Goal: Task Accomplishment & Management: Use online tool/utility

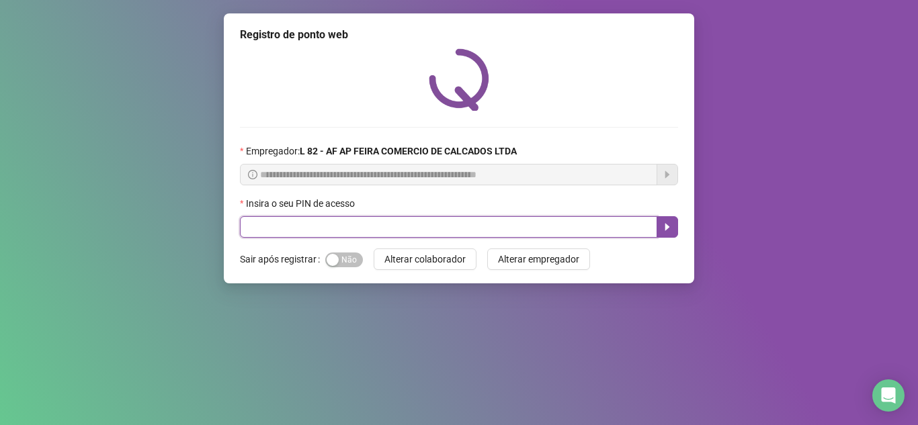
click at [363, 217] on input "text" at bounding box center [448, 226] width 417 height 21
type input "*****"
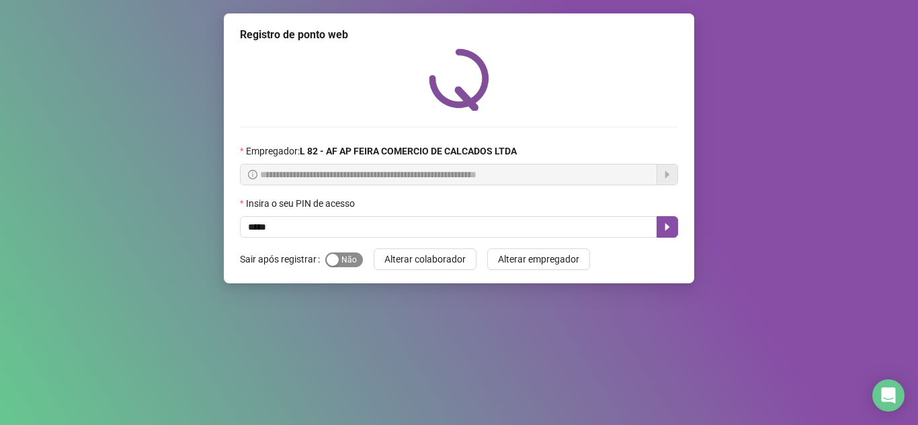
click at [331, 259] on div "button" at bounding box center [333, 260] width 12 height 12
click at [668, 227] on icon "caret-right" at bounding box center [667, 227] width 5 height 7
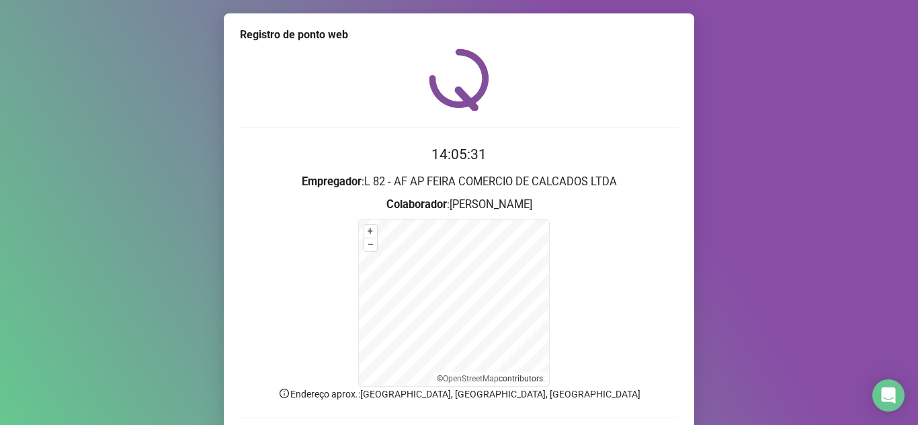
scroll to position [95, 0]
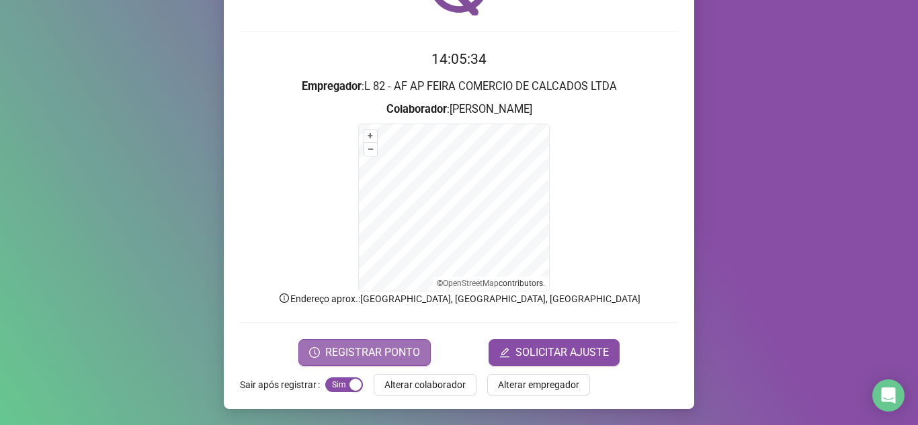
click at [345, 355] on span "REGISTRAR PONTO" at bounding box center [372, 353] width 95 height 16
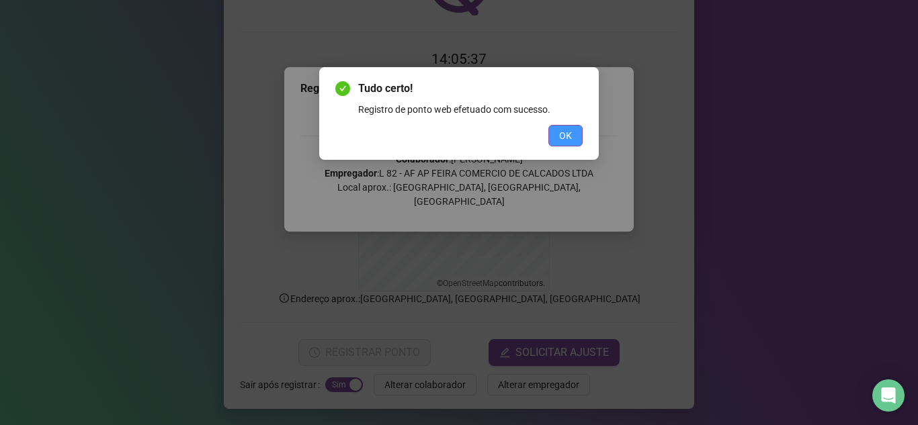
click at [564, 136] on span "OK" at bounding box center [565, 135] width 13 height 15
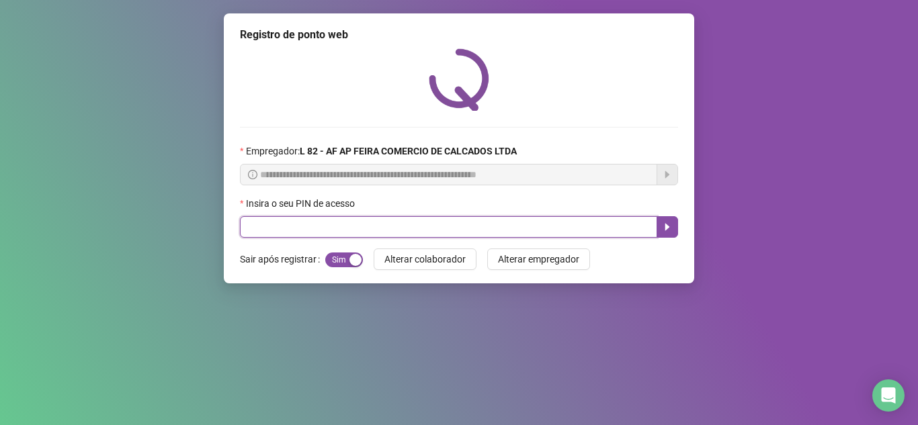
click at [397, 228] on input "text" at bounding box center [448, 226] width 417 height 21
type input "*****"
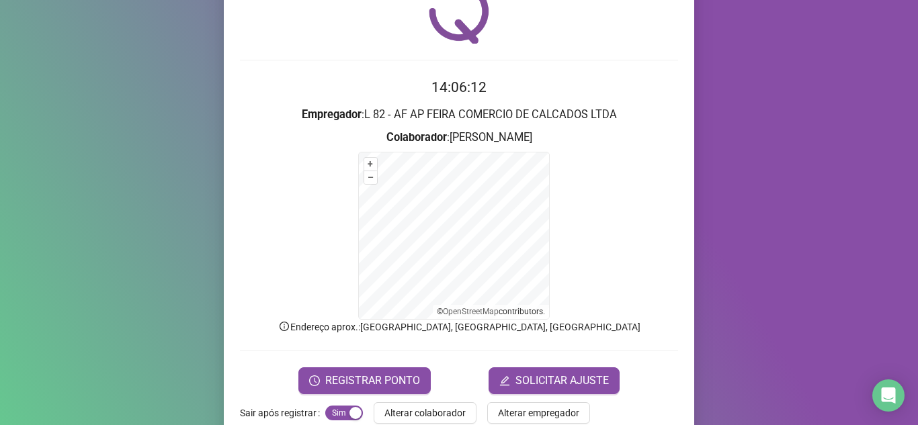
scroll to position [95, 0]
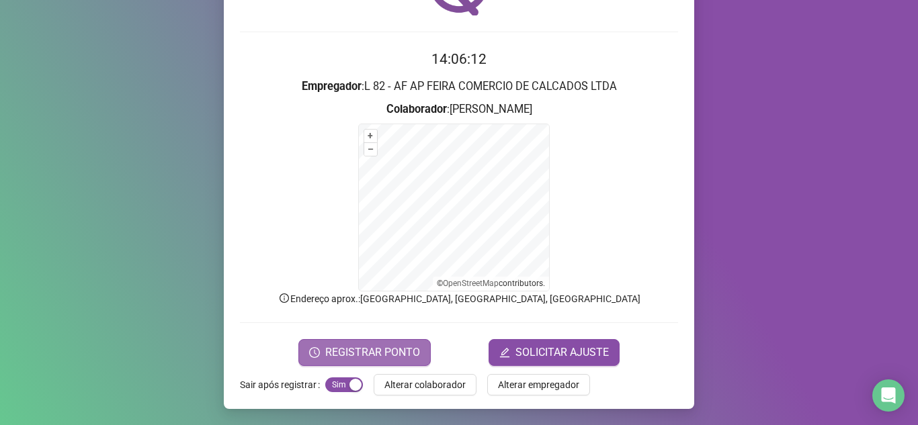
click at [403, 345] on span "REGISTRAR PONTO" at bounding box center [372, 353] width 95 height 16
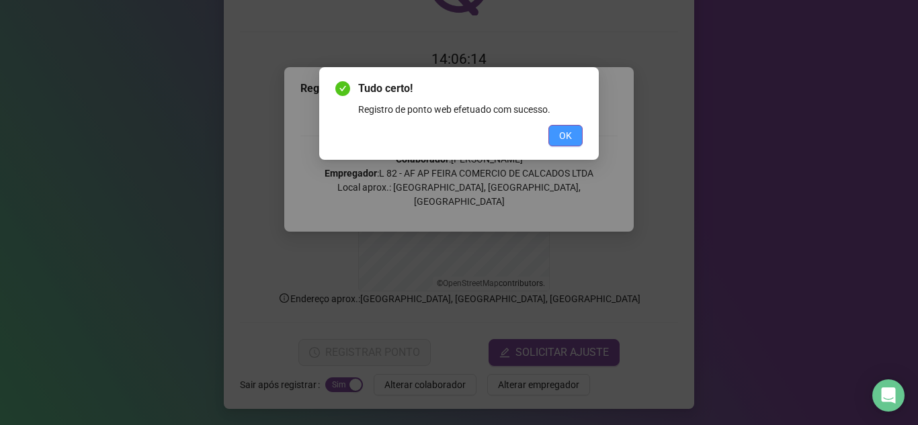
click at [564, 132] on span "OK" at bounding box center [565, 135] width 13 height 15
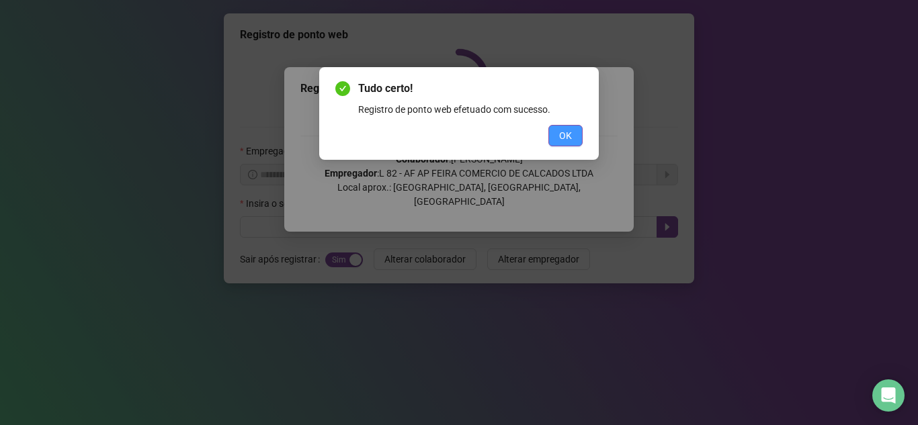
scroll to position [0, 0]
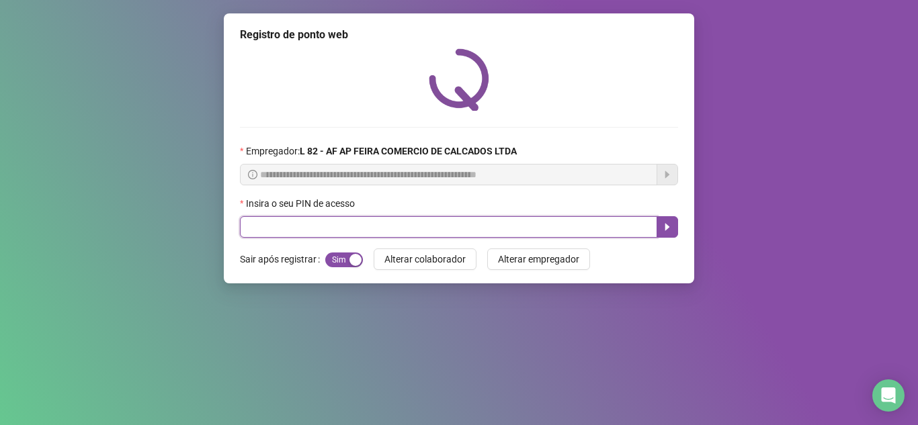
click at [449, 225] on input "text" at bounding box center [448, 226] width 417 height 21
